Goal: Check status: Check status

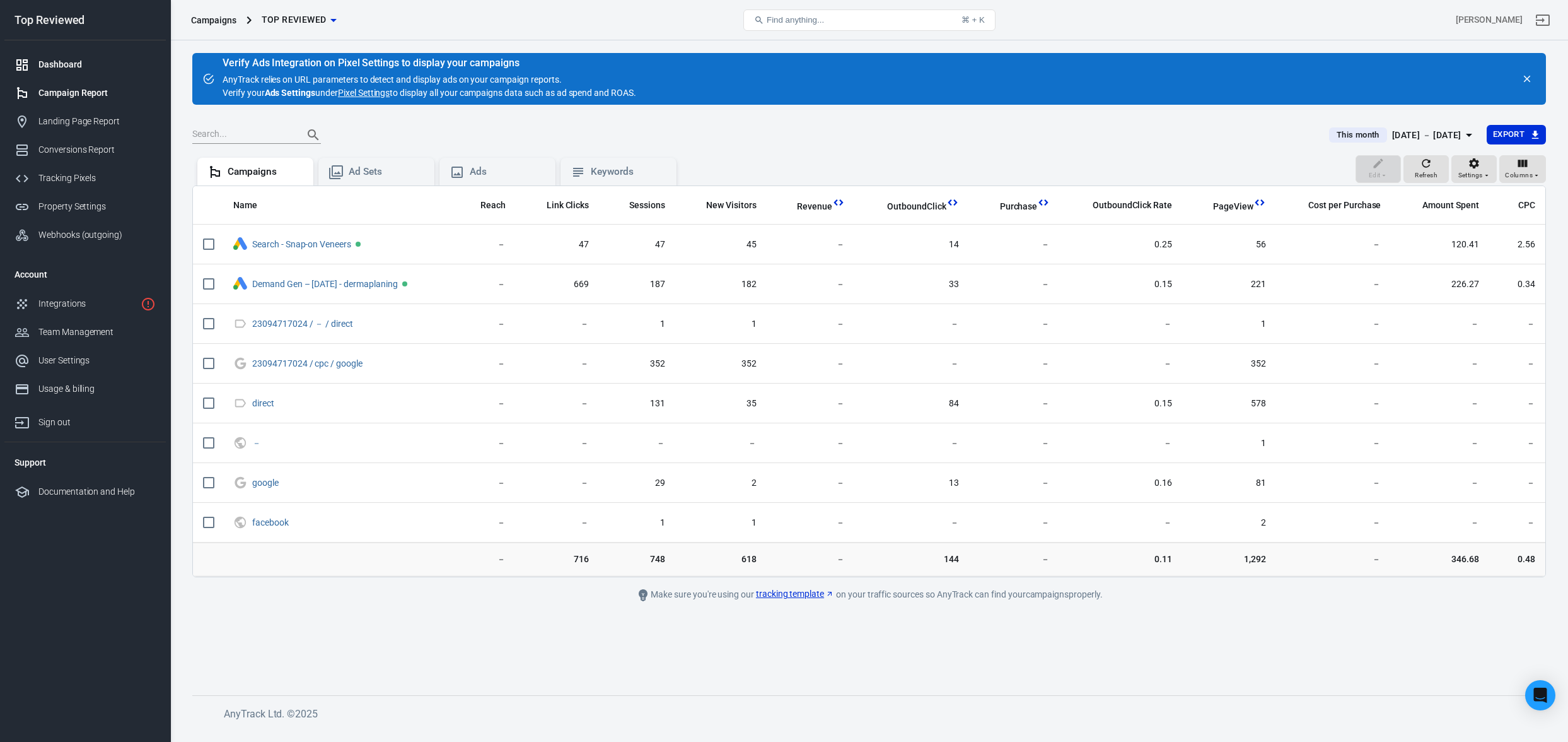
click at [68, 68] on div "Dashboard" at bounding box center [97, 64] width 117 height 13
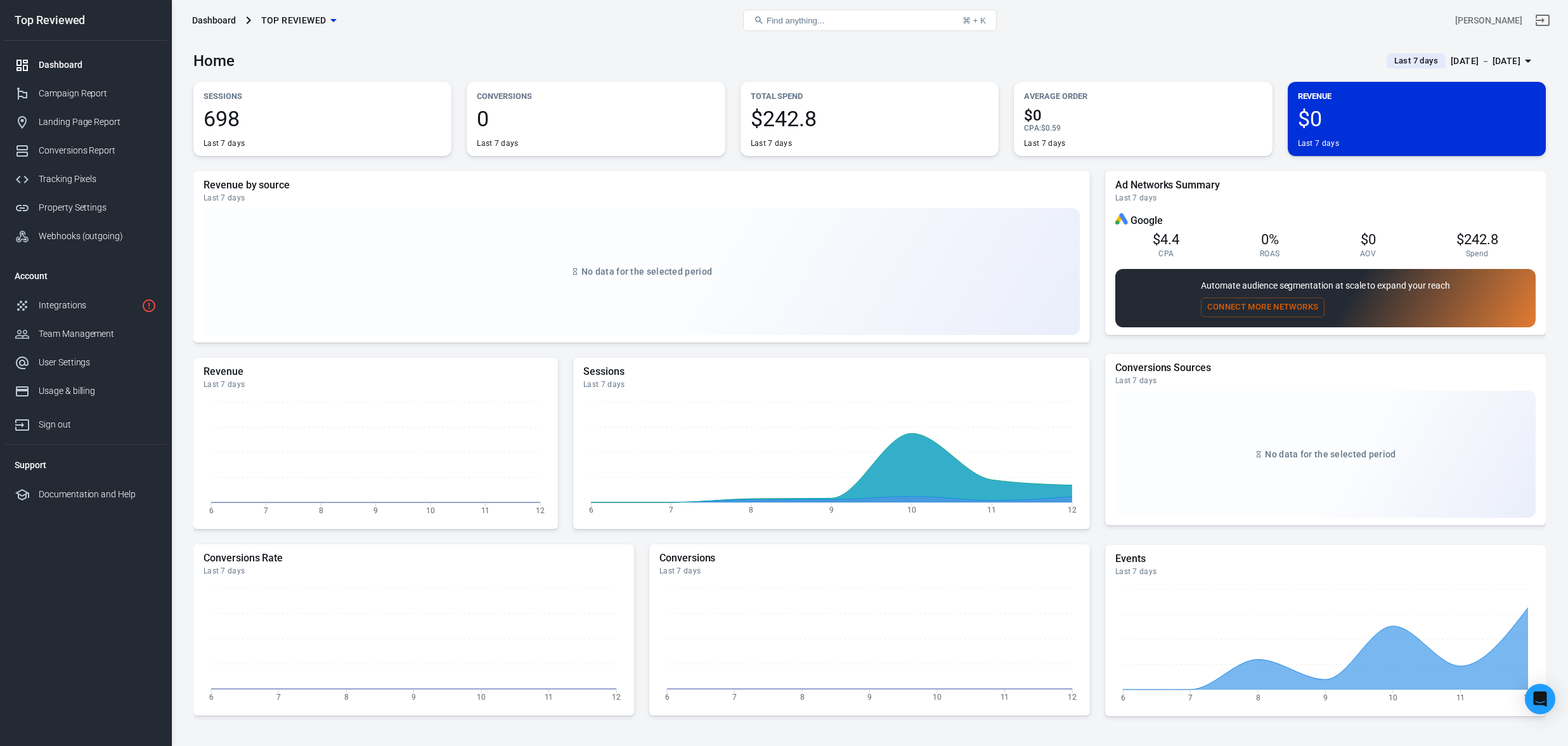
click at [1475, 58] on div "[DATE] － [DATE]" at bounding box center [1485, 61] width 70 height 16
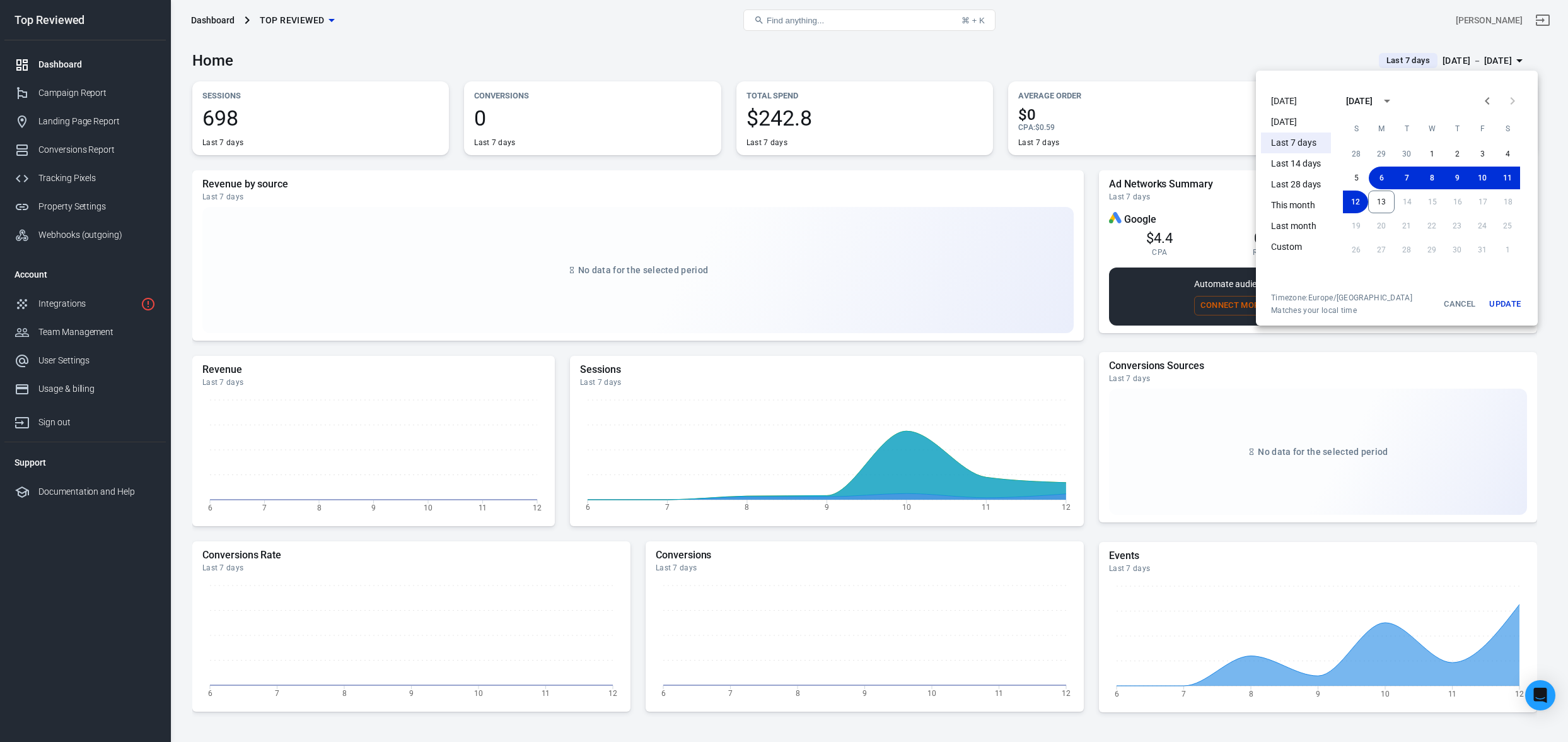
click at [1309, 201] on li "This month" at bounding box center [1296, 205] width 70 height 21
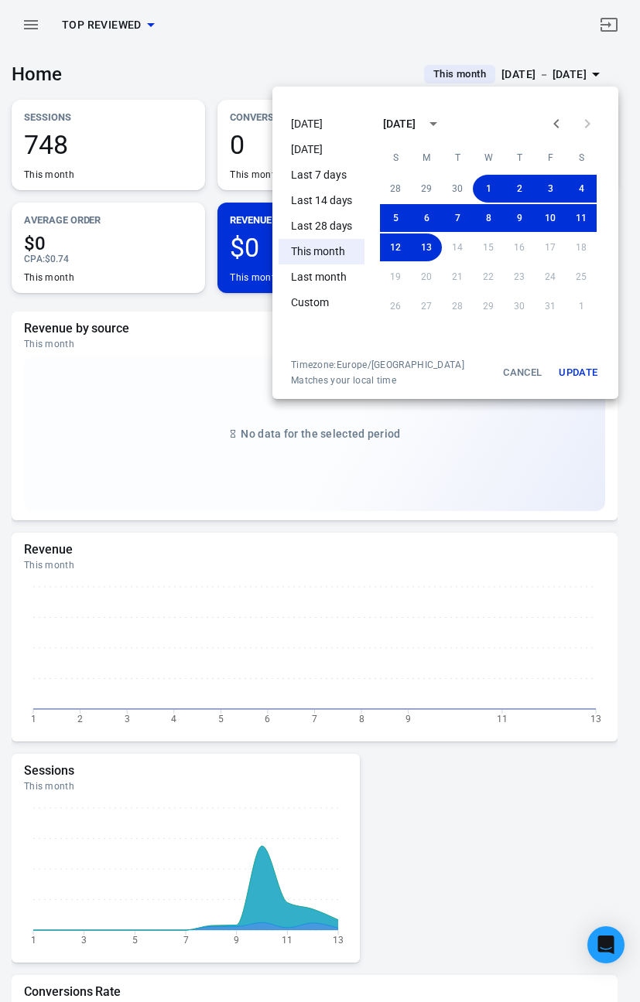
click at [372, 36] on div at bounding box center [320, 501] width 640 height 1002
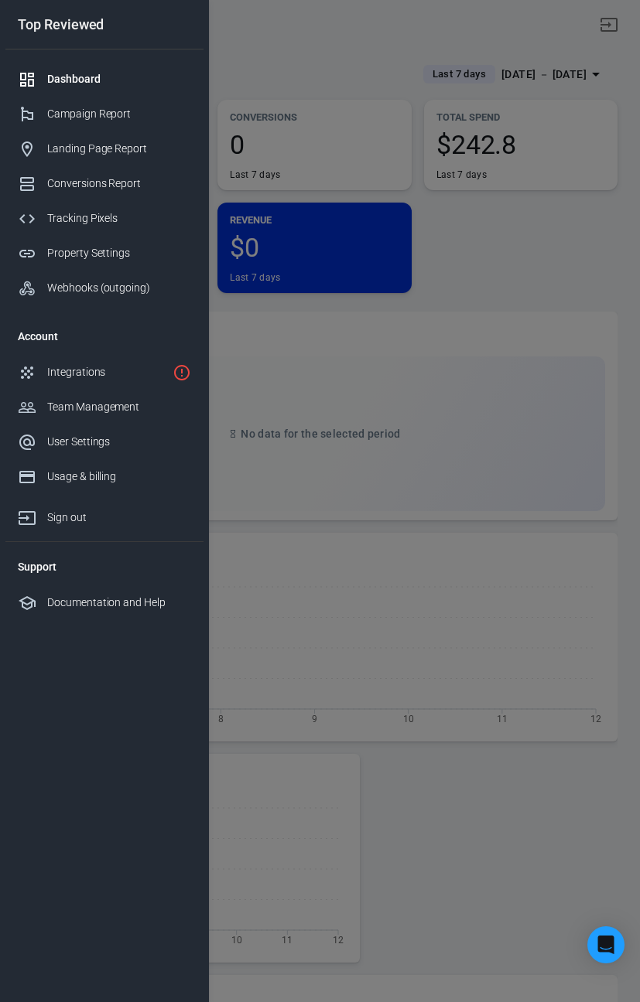
click at [296, 64] on div at bounding box center [320, 501] width 640 height 1002
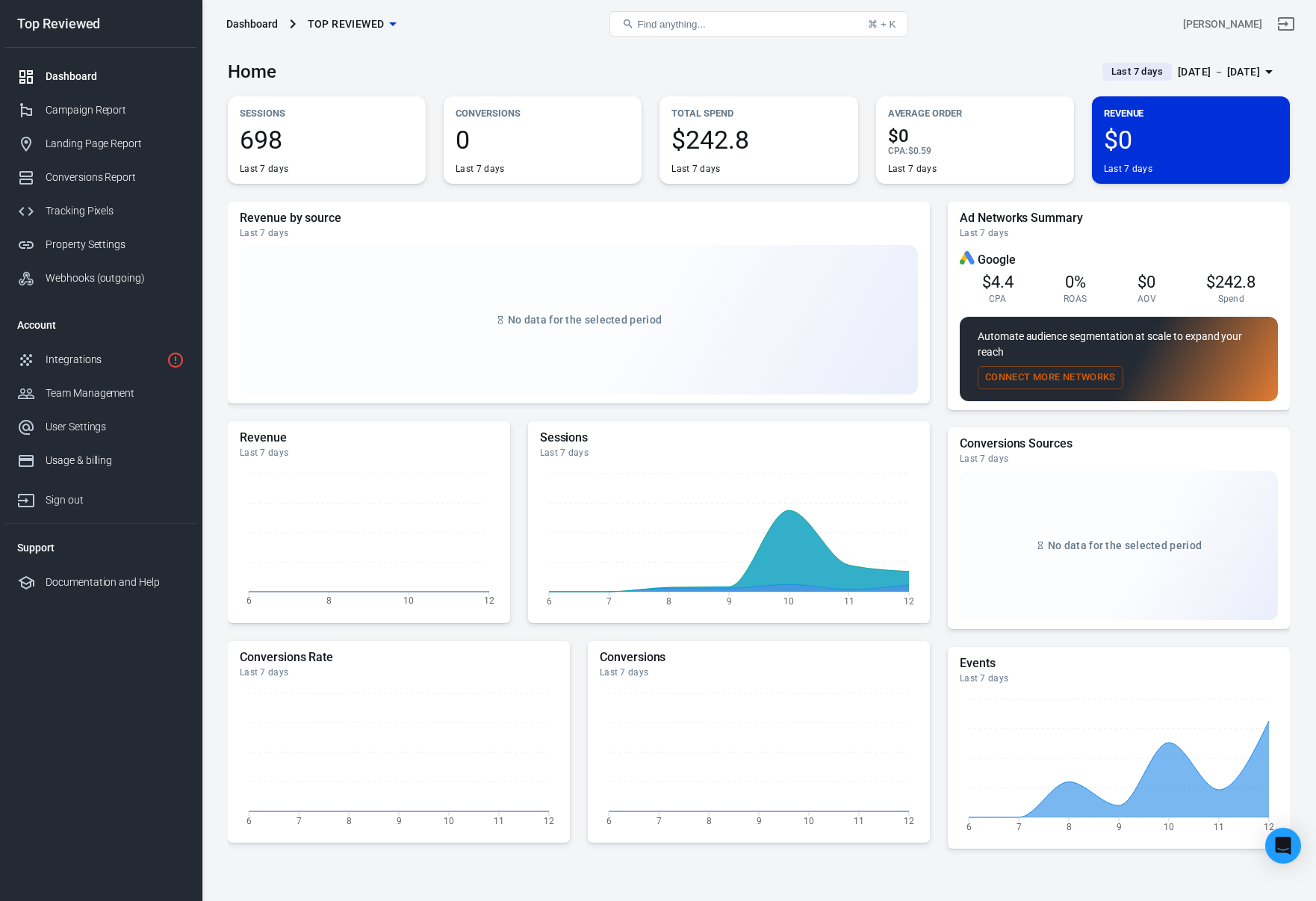
click at [617, 74] on div "[DATE] － [DATE]" at bounding box center [1218, 71] width 82 height 18
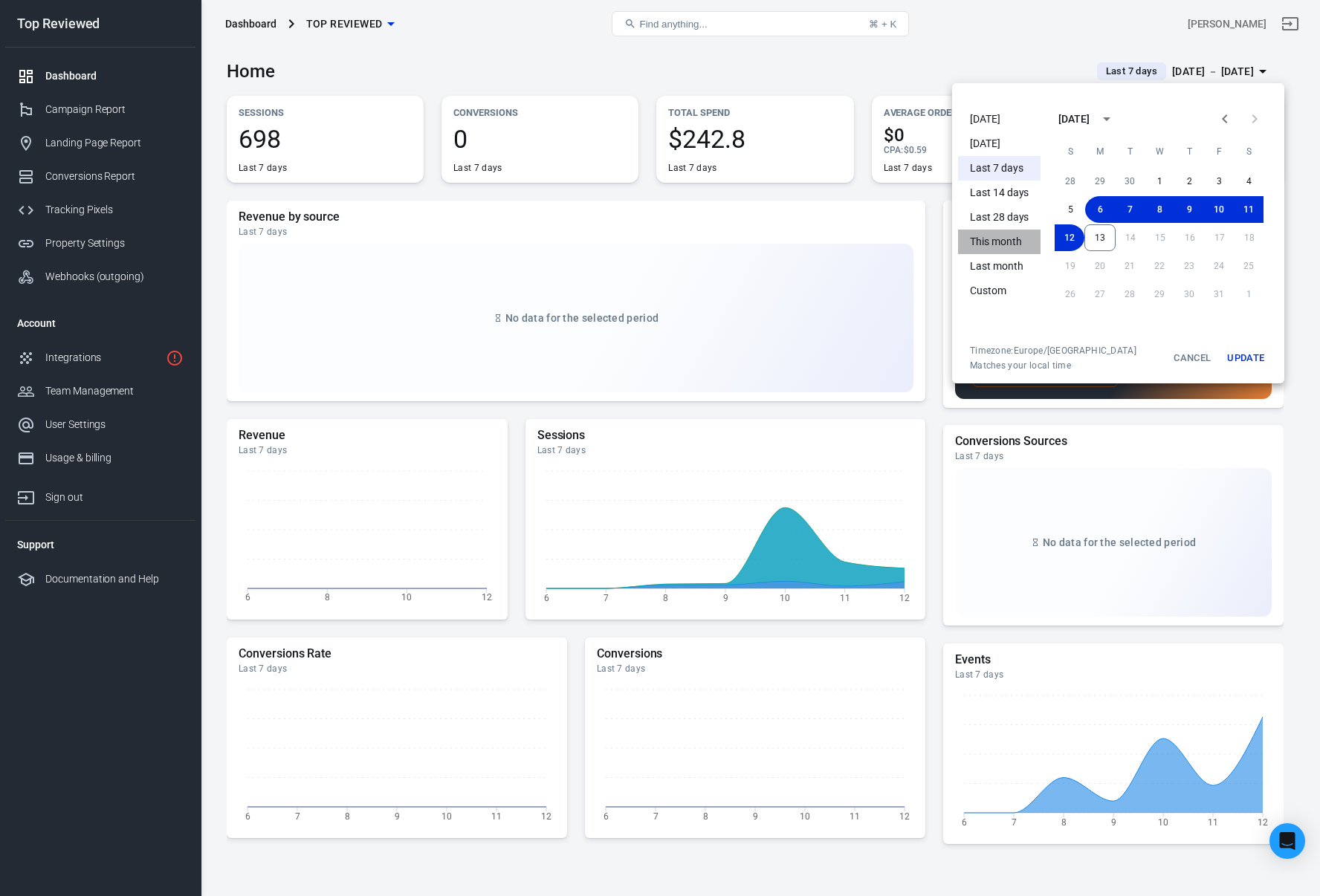
click at [614, 245] on li "This month" at bounding box center [999, 242] width 83 height 25
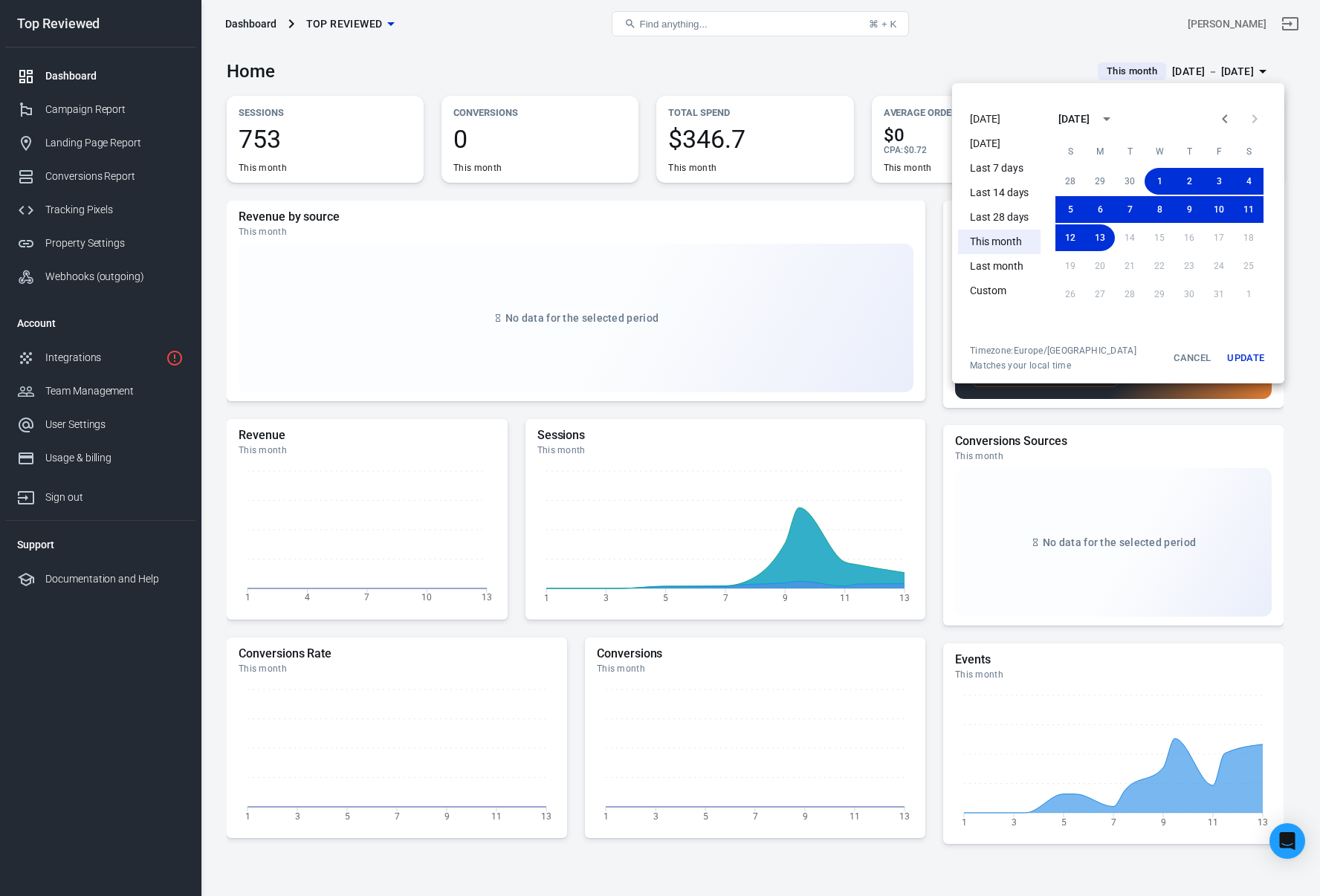
click at [614, 65] on div at bounding box center [660, 448] width 1320 height 896
